Goal: Navigation & Orientation: Find specific page/section

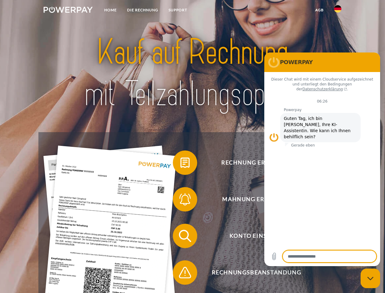
click at [68, 11] on img at bounding box center [68, 10] width 49 height 6
click at [338, 11] on img at bounding box center [337, 8] width 7 height 7
click at [319, 10] on link "agb" at bounding box center [319, 10] width 19 height 11
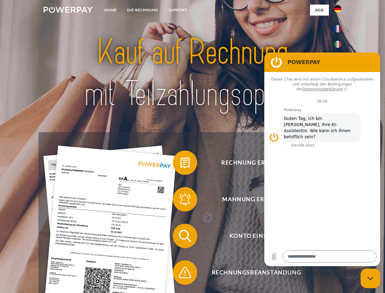
click at [181, 164] on span at bounding box center [176, 162] width 30 height 30
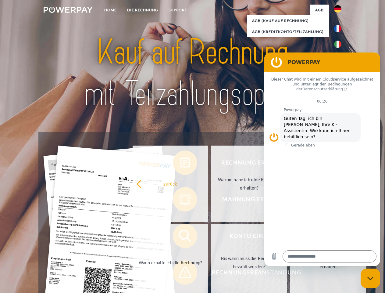
click at [181, 200] on link "zurück" at bounding box center [171, 183] width 76 height 76
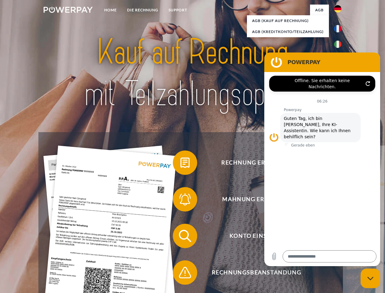
click at [181, 237] on span at bounding box center [176, 235] width 30 height 30
click at [181, 274] on span at bounding box center [176, 272] width 30 height 30
click at [370, 278] on icon "Messaging-Fenster schließen" at bounding box center [370, 278] width 6 height 4
type textarea "*"
